Goal: Navigation & Orientation: Find specific page/section

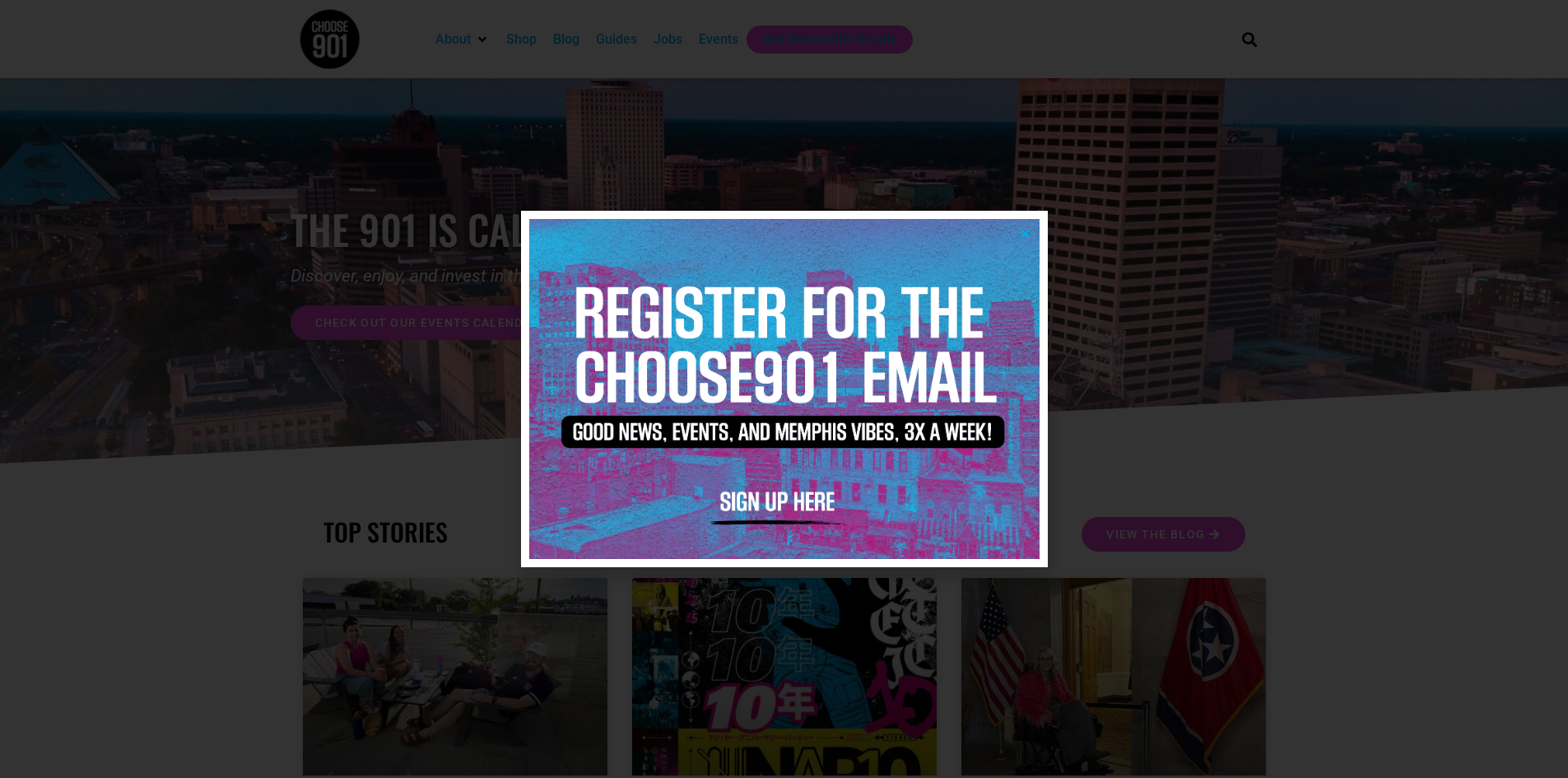
click at [1023, 230] on icon "Close" at bounding box center [1024, 232] width 12 height 12
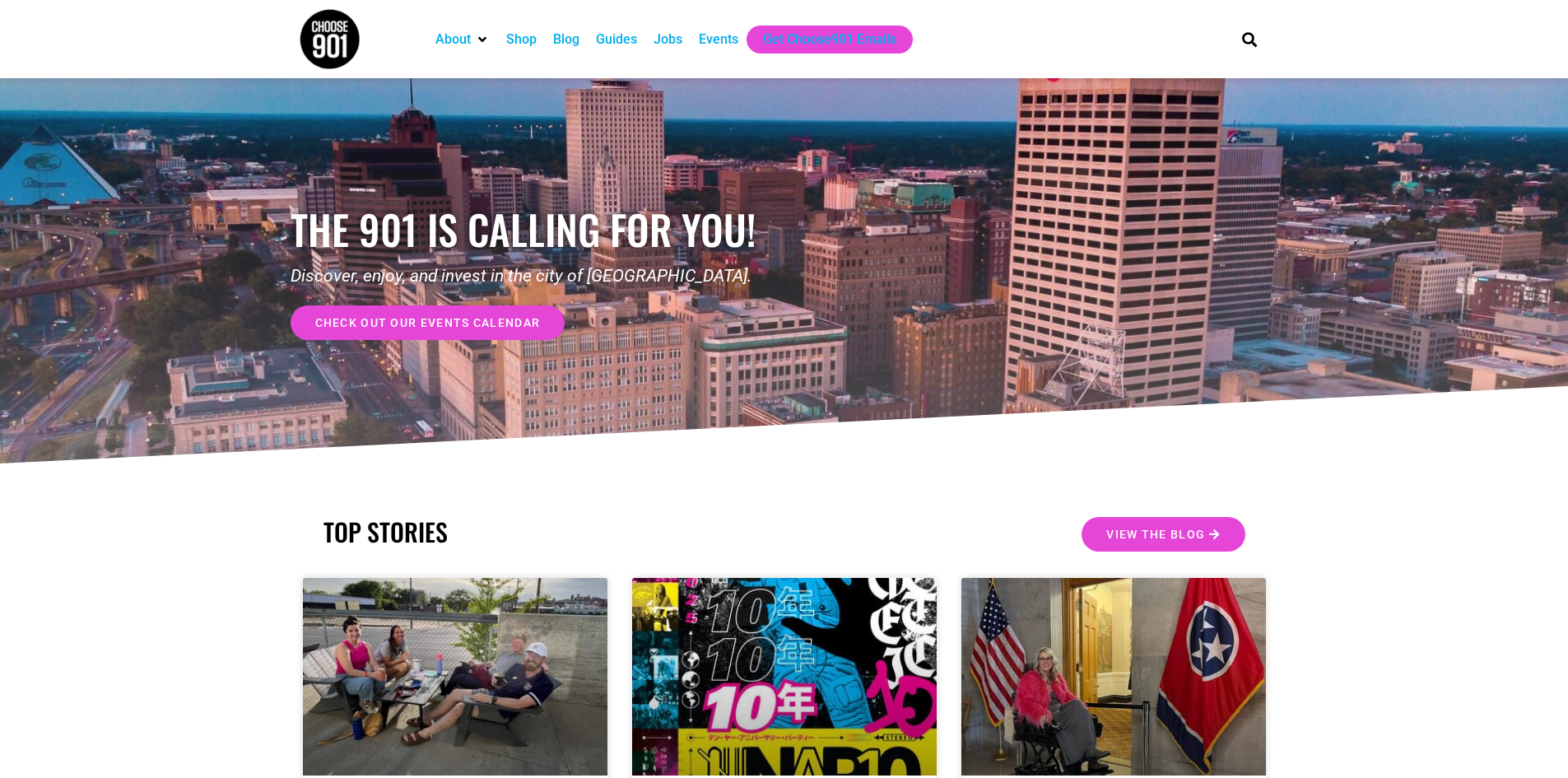
click at [721, 45] on div "Events" at bounding box center [719, 39] width 39 height 20
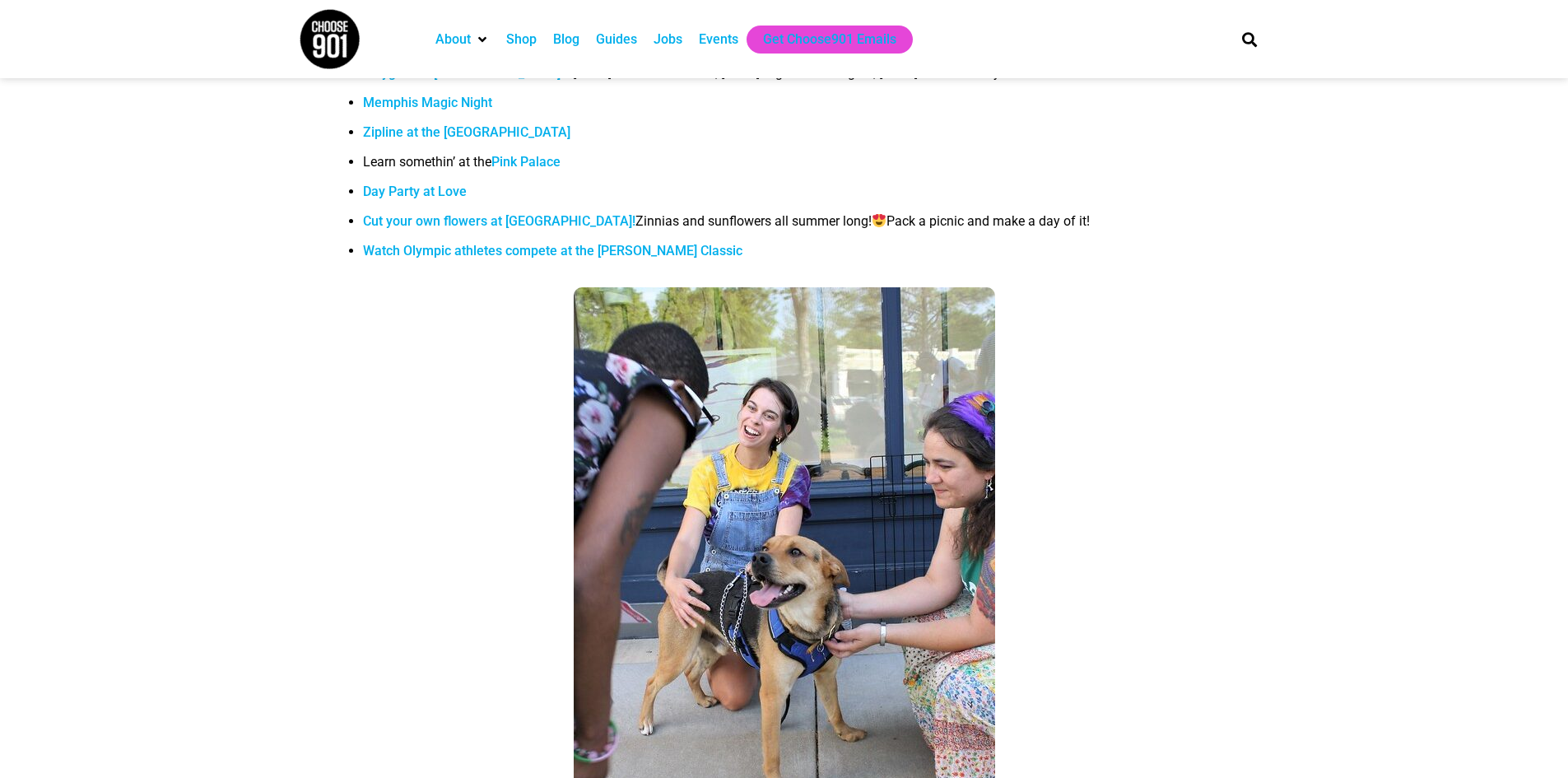
scroll to position [5078, 0]
